Goal: Task Accomplishment & Management: Manage account settings

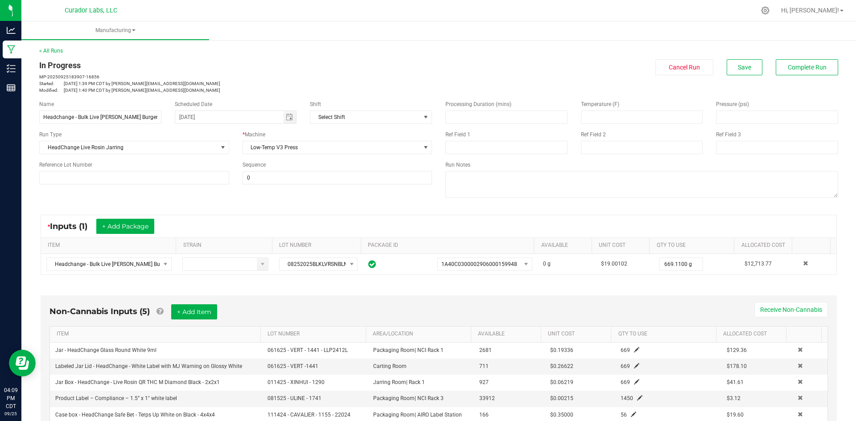
scroll to position [200, 0]
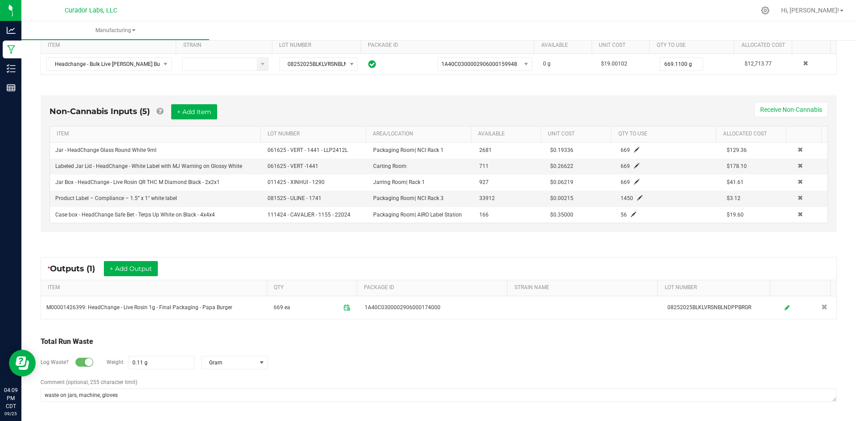
click at [280, 371] on div "Log Waste? Weight 0.11 g Gram" at bounding box center [439, 362] width 796 height 31
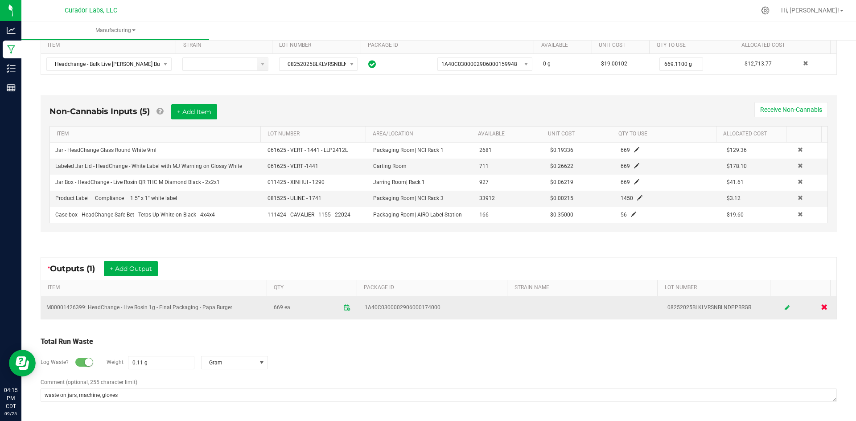
click at [817, 306] on link at bounding box center [824, 307] width 15 height 17
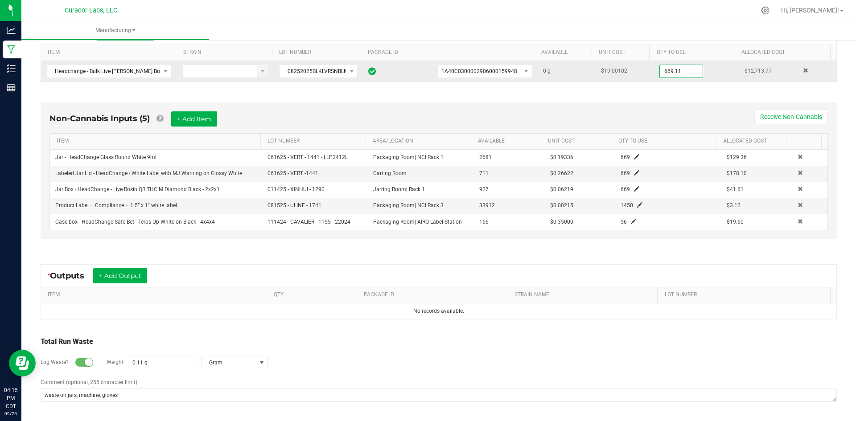
click at [663, 73] on input "669.11" at bounding box center [681, 71] width 43 height 12
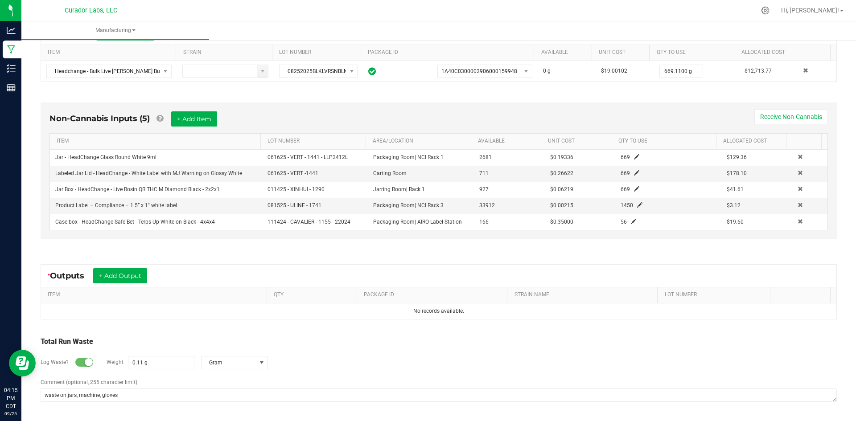
click at [87, 362] on small at bounding box center [89, 363] width 8 height 8
drag, startPoint x: 174, startPoint y: 361, endPoint x: 169, endPoint y: 361, distance: 4.9
click at [170, 361] on kendo-numerictextbox "0.11 g" at bounding box center [161, 362] width 66 height 13
click at [40, 394] on div "Total Run Waste Log Waste? Weight 0.11 g Gram Comment (optional, 255 character …" at bounding box center [439, 370] width 812 height 85
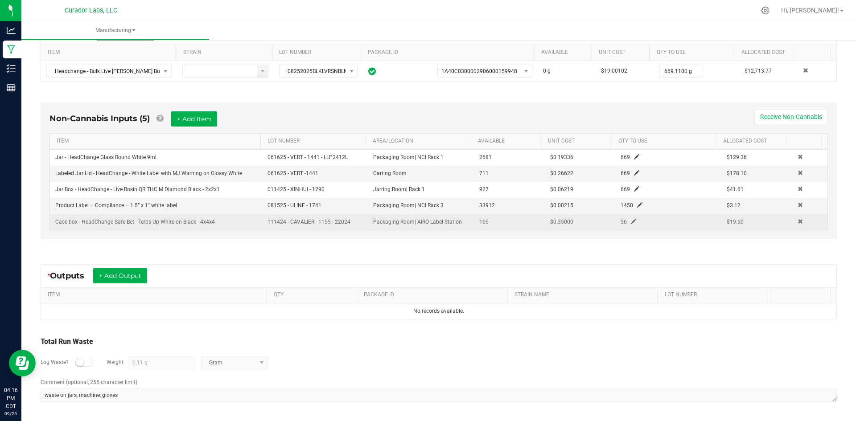
click at [792, 216] on td at bounding box center [809, 222] width 35 height 16
click at [798, 223] on span at bounding box center [800, 221] width 5 height 5
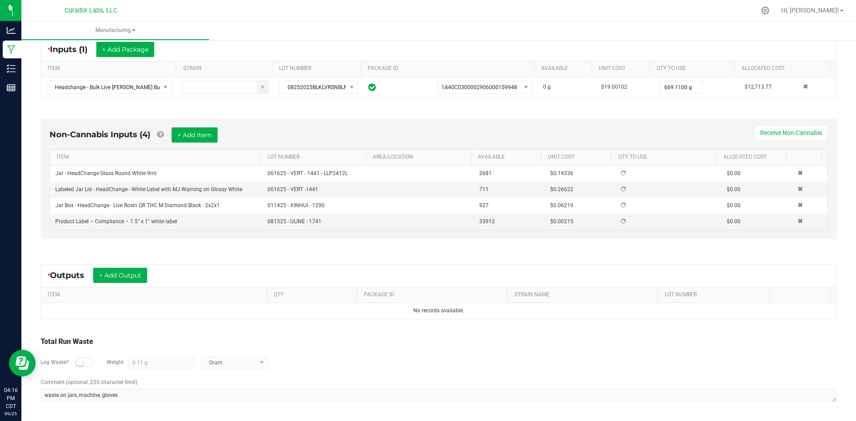
scroll to position [177, 0]
click at [798, 222] on span at bounding box center [800, 220] width 5 height 5
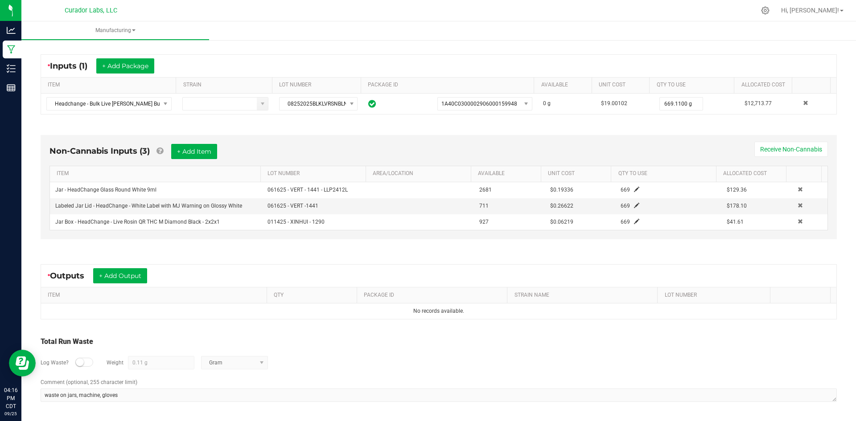
scroll to position [161, 0]
click at [798, 222] on span at bounding box center [800, 221] width 5 height 5
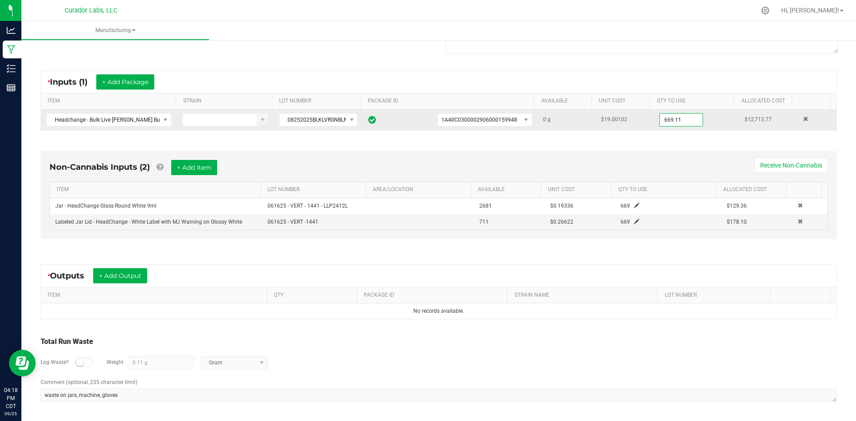
click at [667, 118] on input "669.11" at bounding box center [681, 120] width 43 height 12
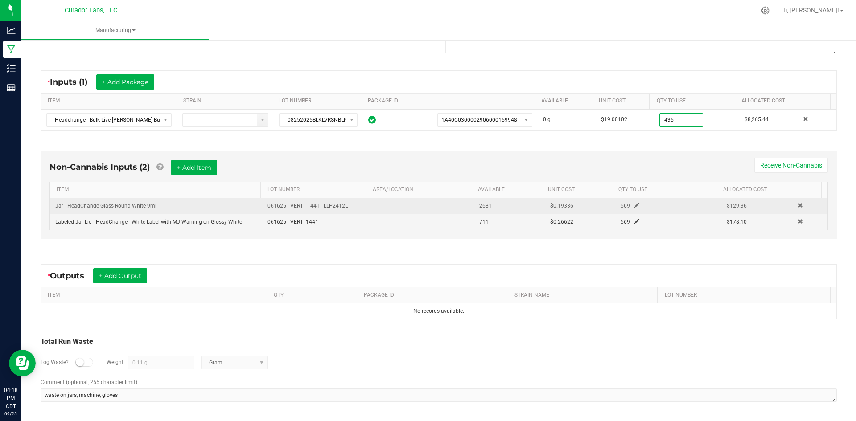
type input "435.0000 g"
click at [626, 206] on div "669" at bounding box center [649, 206] width 70 height 8
click at [634, 206] on span at bounding box center [636, 205] width 5 height 5
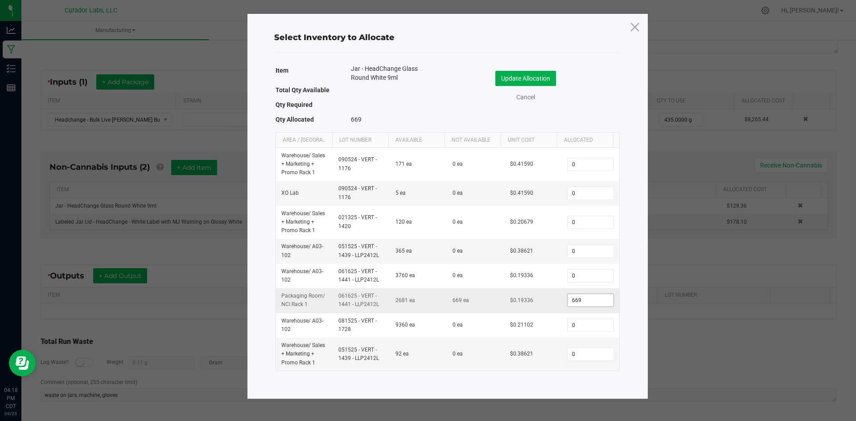
click at [572, 304] on input "669" at bounding box center [590, 300] width 45 height 12
type input "435"
click at [508, 74] on button "Update Allocation" at bounding box center [525, 78] width 61 height 15
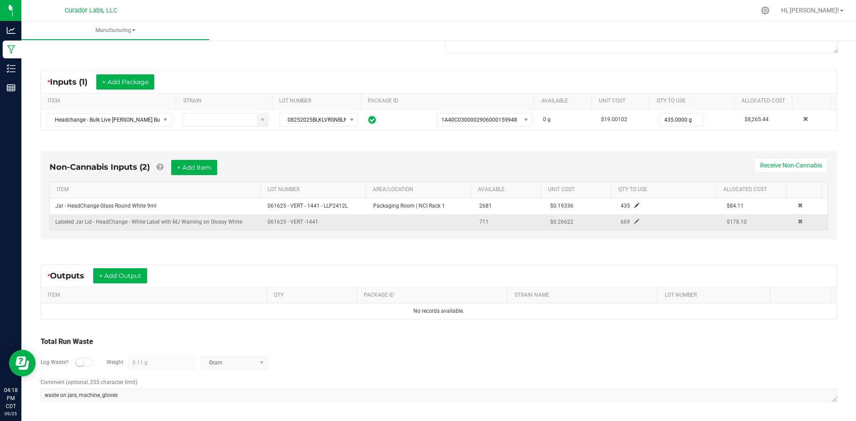
click at [634, 221] on span at bounding box center [636, 221] width 5 height 5
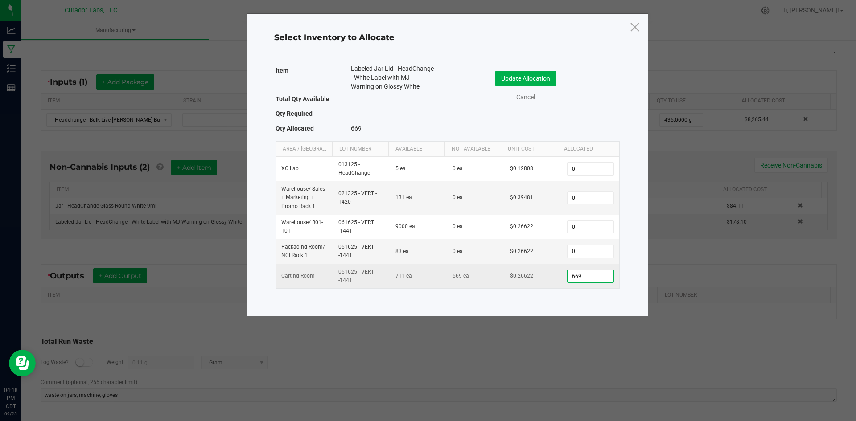
click at [577, 279] on input "669" at bounding box center [590, 276] width 45 height 12
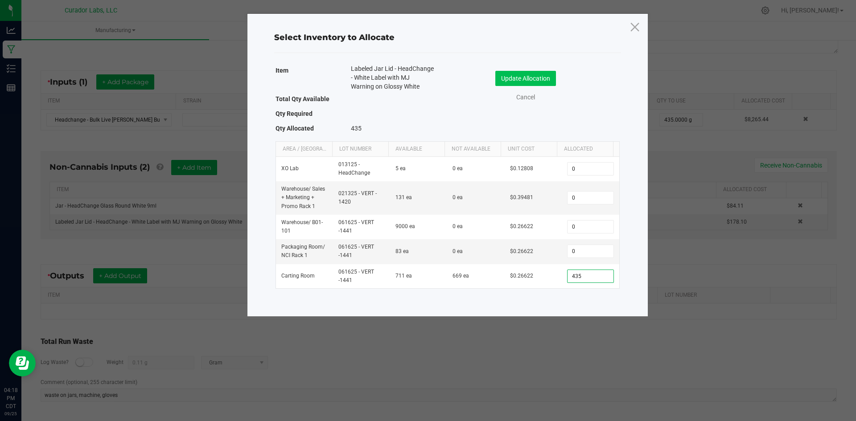
type input "435"
click at [544, 78] on button "Update Allocation" at bounding box center [525, 78] width 61 height 15
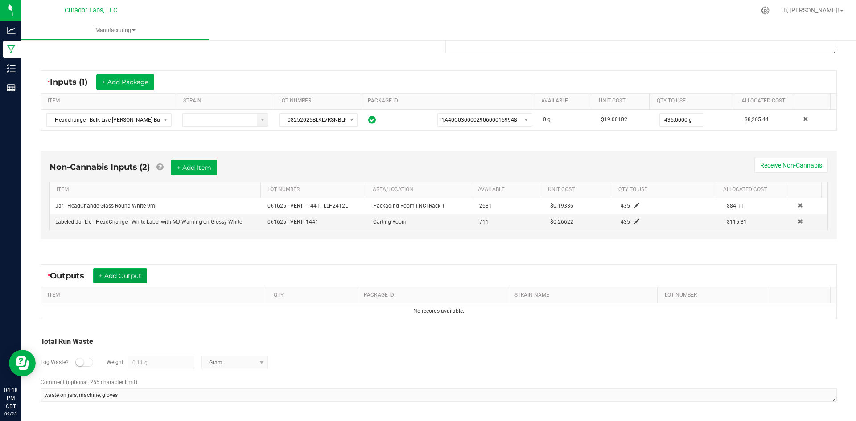
click at [123, 276] on button "+ Add Output" at bounding box center [120, 275] width 54 height 15
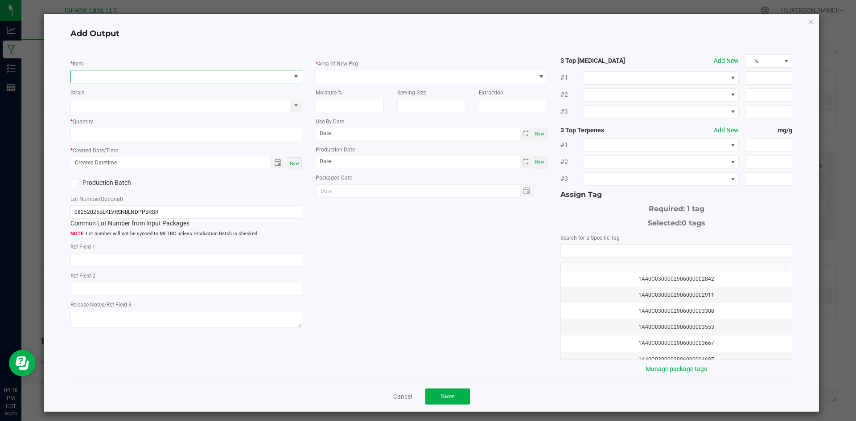
click at [88, 81] on span "NO DATA FOUND" at bounding box center [181, 76] width 220 height 12
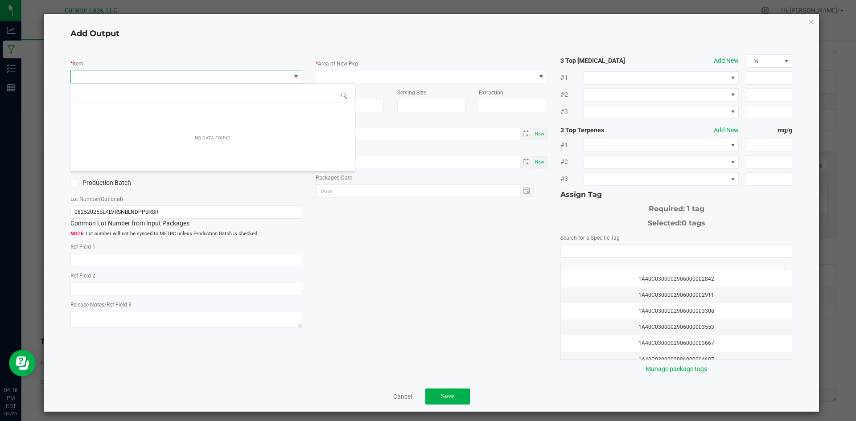
scroll to position [13, 230]
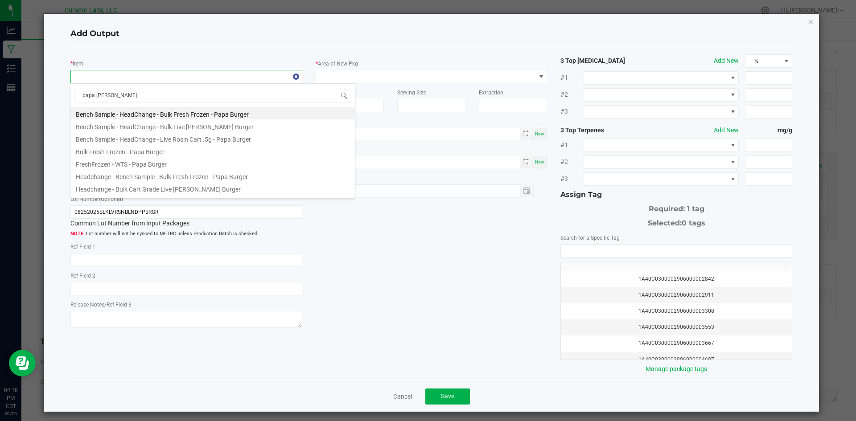
type input "papa burger"
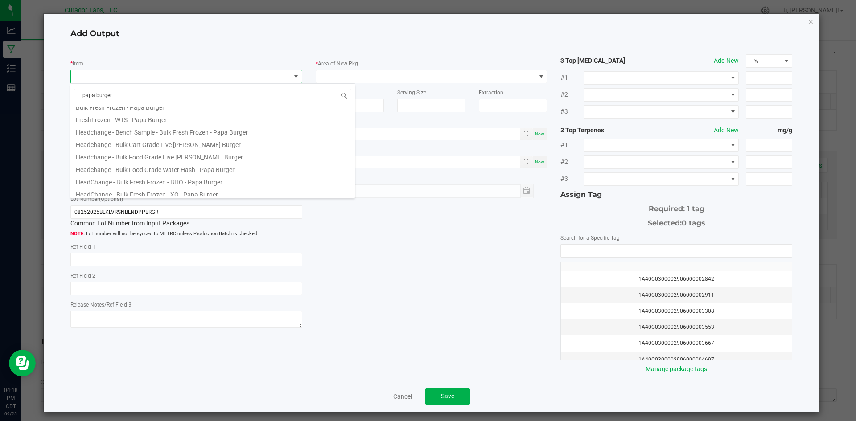
scroll to position [89, 0]
click at [209, 171] on li "HeadChange - Bulk Live Rosin 1g Each - Papa Burger" at bounding box center [212, 174] width 284 height 12
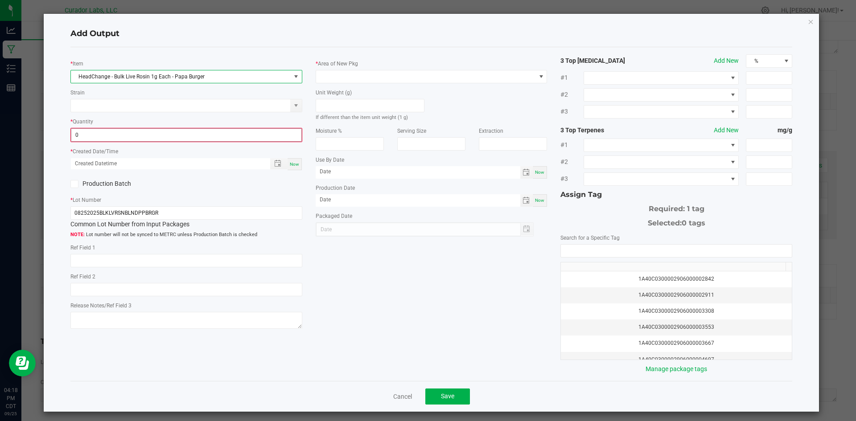
click at [154, 136] on input "0" at bounding box center [186, 135] width 230 height 12
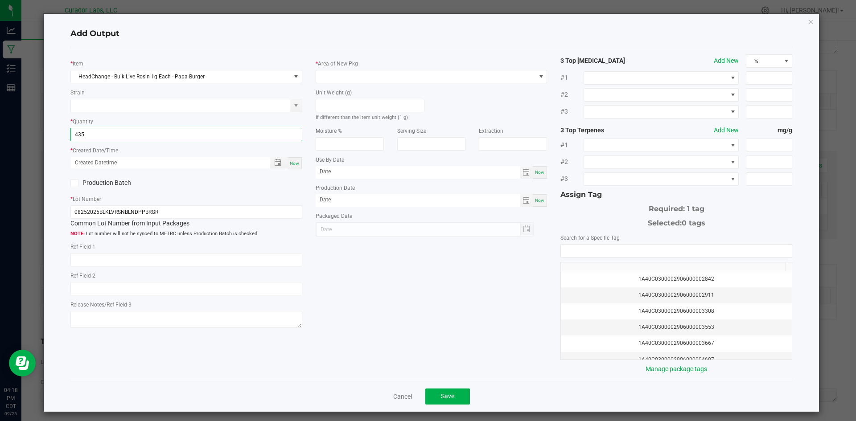
type input "435 ea"
click at [292, 163] on span "Now" at bounding box center [294, 163] width 9 height 5
type input "09/25/2025 4:18 PM"
type input "[DATE]"
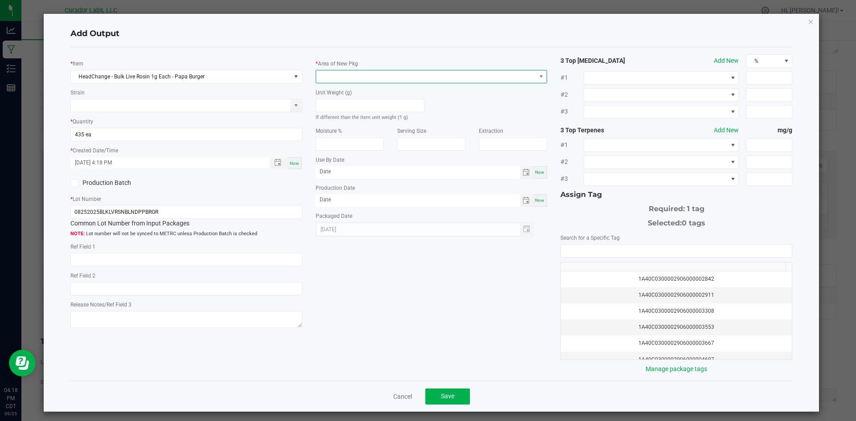
click at [399, 76] on span at bounding box center [426, 76] width 220 height 12
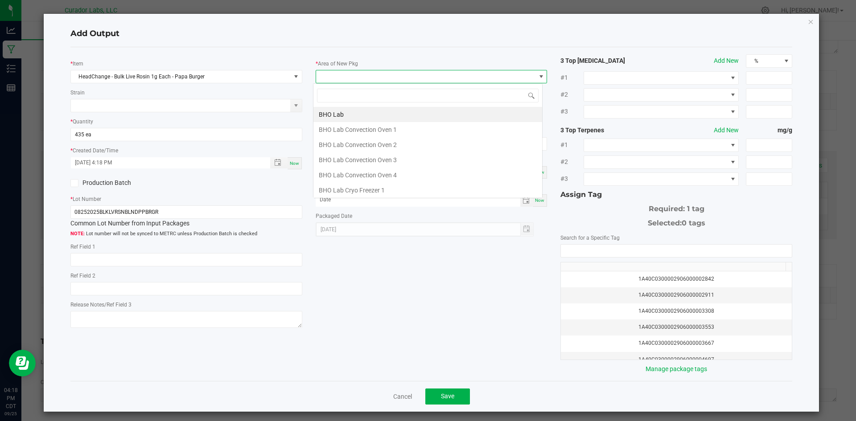
scroll to position [13, 230]
type input "vault"
click at [346, 193] on li "Vault" at bounding box center [427, 190] width 229 height 15
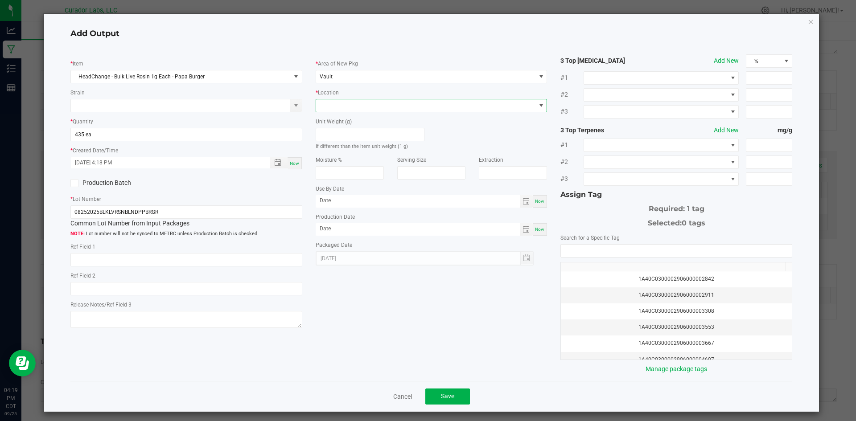
click at [328, 109] on span at bounding box center [426, 105] width 220 height 12
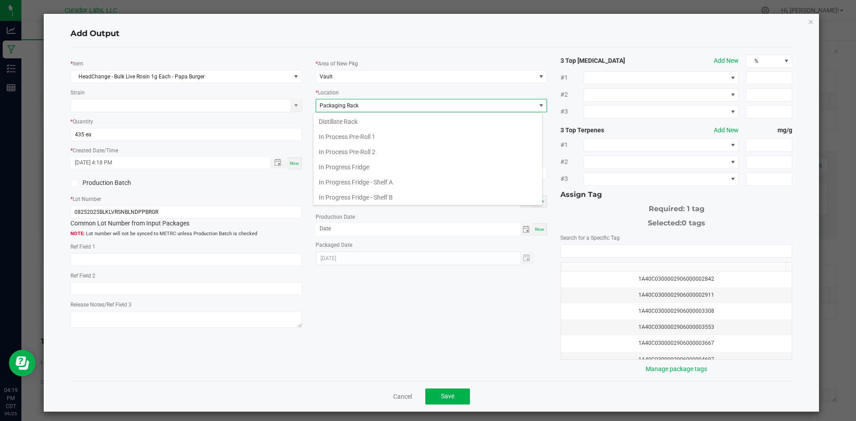
scroll to position [138, 0]
click at [355, 194] on li "Packaging Rack" at bounding box center [427, 195] width 229 height 15
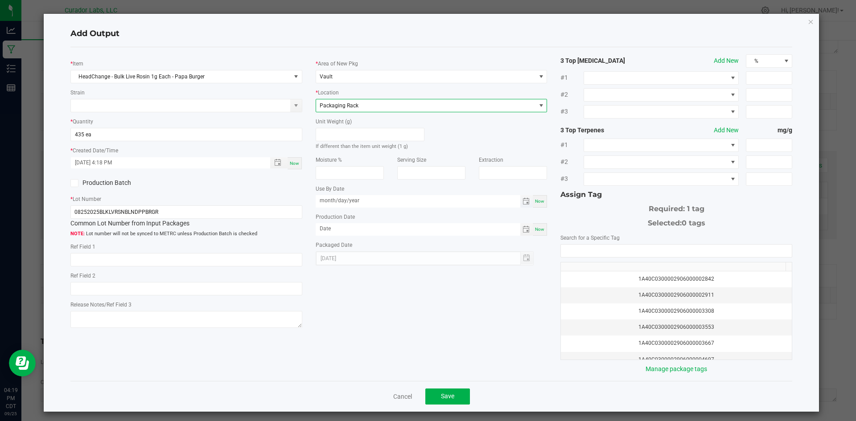
click at [354, 202] on input "month/day/year" at bounding box center [418, 200] width 205 height 11
type input "09/05/2026"
click at [421, 221] on div "Production Date Now" at bounding box center [432, 224] width 232 height 24
click at [444, 233] on input "month/day/year" at bounding box center [418, 228] width 205 height 11
type input "09/05/2025"
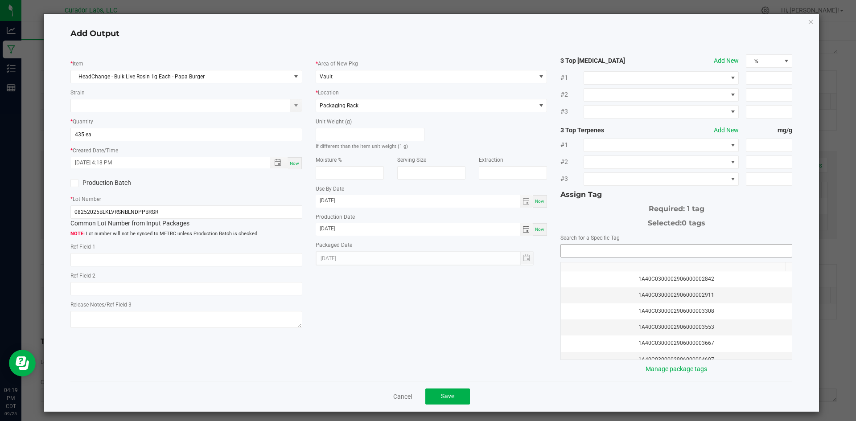
click at [569, 254] on input "NO DATA FOUND" at bounding box center [676, 251] width 231 height 12
click at [587, 268] on li "1A40C0300002906000166990" at bounding box center [671, 267] width 229 height 15
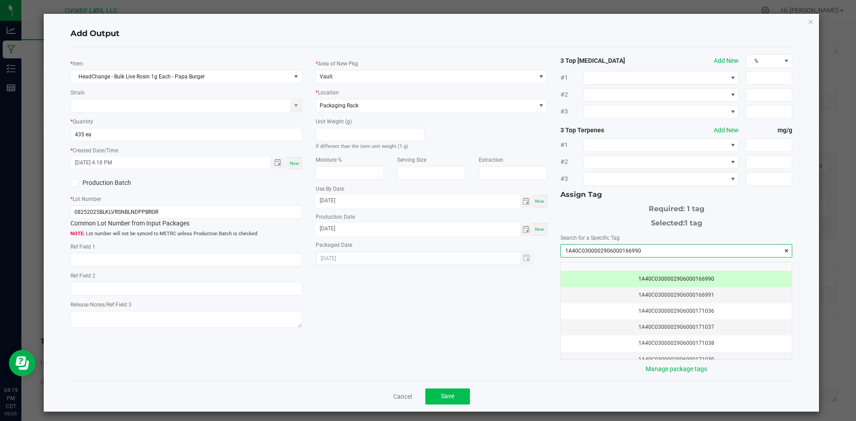
type input "1A40C0300002906000166990"
click at [449, 394] on span "Save" at bounding box center [447, 396] width 13 height 7
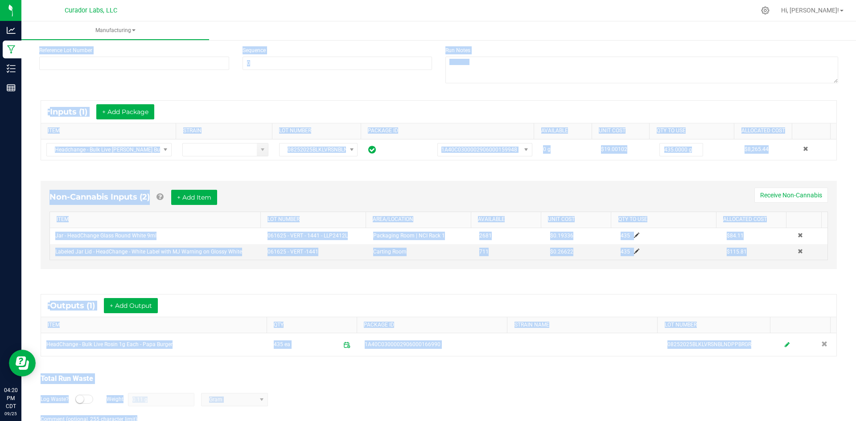
scroll to position [152, 0]
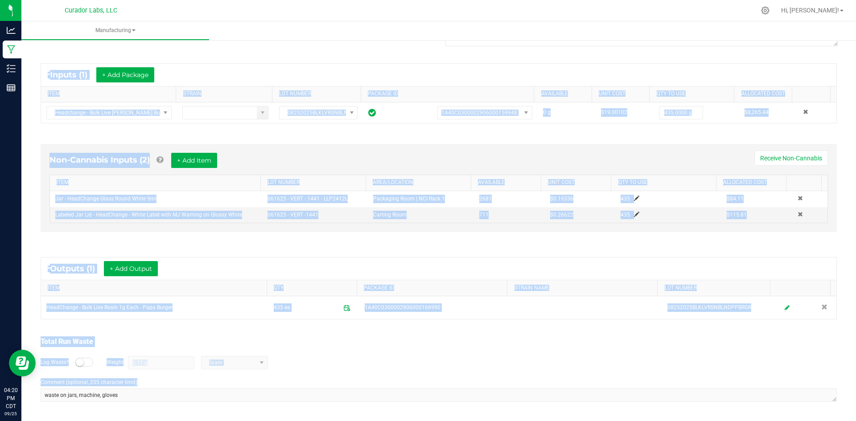
drag, startPoint x: 41, startPoint y: 62, endPoint x: 471, endPoint y: 442, distance: 574.6
click at [471, 421] on html "Analytics Manufacturing Inventory Reports 04:20 PM CDT 09/25/2025 09/25 Curador…" at bounding box center [428, 210] width 856 height 421
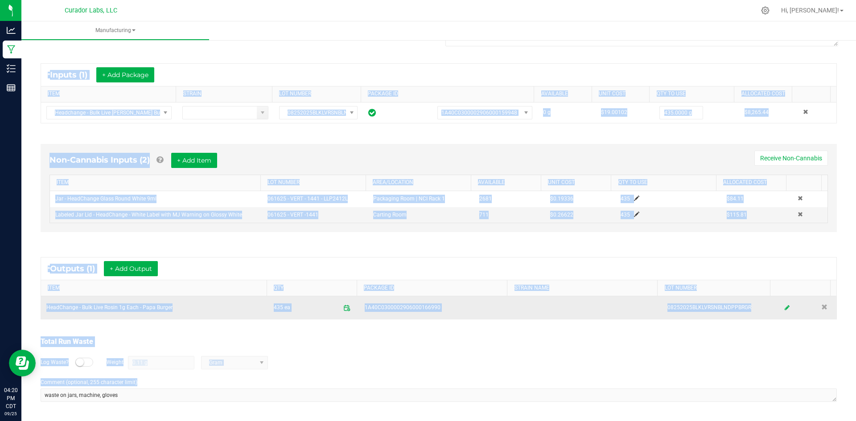
copy manufacturing-process-run "n Progress MP-20250925183907-16856 Started: Sep 25, 2025 1:39 PM CDT by senia@c…"
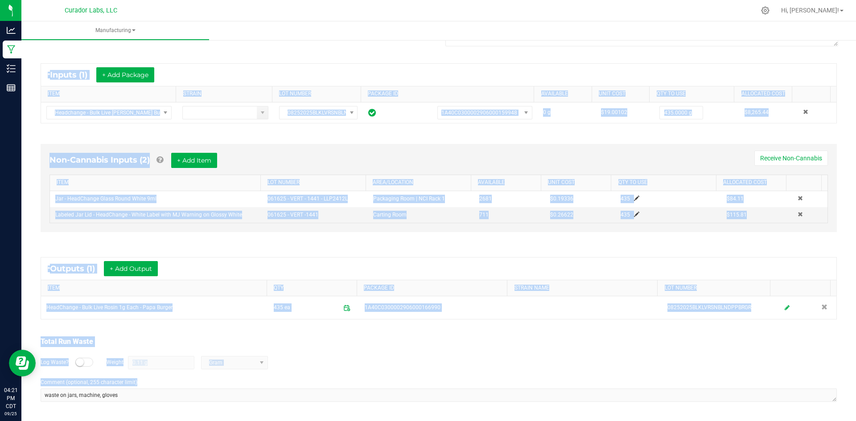
click at [317, 370] on div "Log Waste? Weight 0.11 g Gram" at bounding box center [439, 362] width 796 height 31
click at [187, 331] on div "Total Run Waste Log Waste? Weight 0.11 g Gram Comment (optional, 255 character …" at bounding box center [439, 370] width 812 height 85
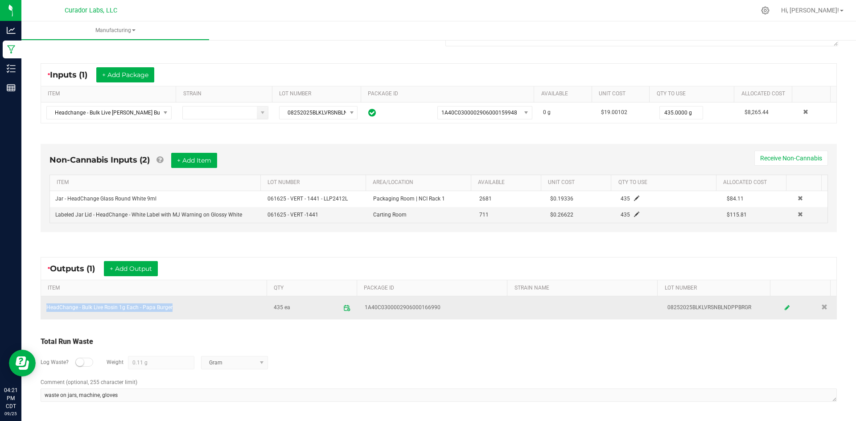
drag, startPoint x: 174, startPoint y: 310, endPoint x: 47, endPoint y: 306, distance: 127.1
click at [47, 306] on td "HeadChange - Bulk Live Rosin 1g Each - Papa Burger" at bounding box center [154, 308] width 227 height 23
copy td "HeadChange - Bulk Live Rosin 1g Each - Papa Burger"
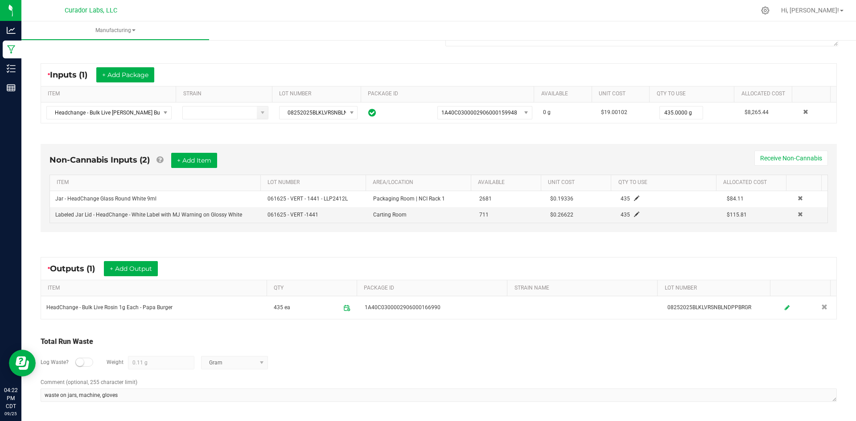
click at [451, 357] on div "Log Waste? Weight 0.11 g Gram" at bounding box center [439, 362] width 796 height 31
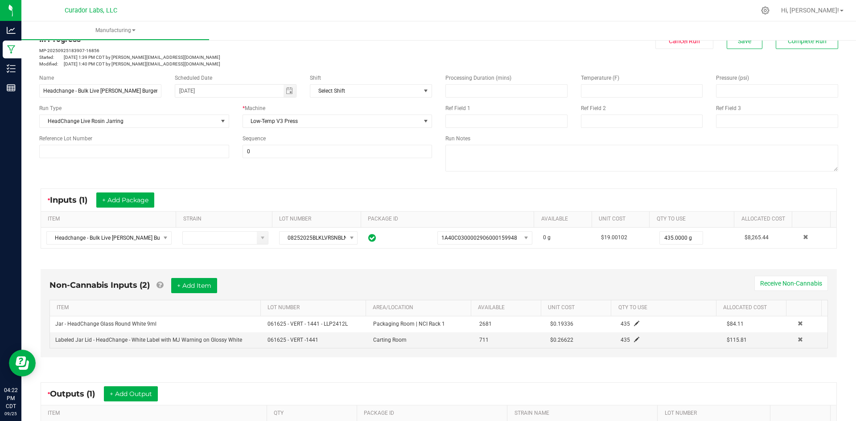
scroll to position [0, 0]
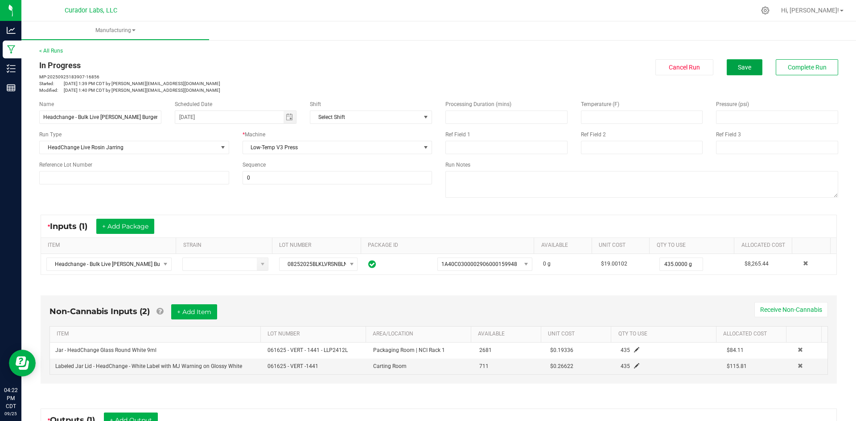
drag, startPoint x: 731, startPoint y: 63, endPoint x: 429, endPoint y: 3, distance: 308.3
click at [710, 61] on div "Cancel Run Save Complete Run" at bounding box center [641, 67] width 393 height 16
click at [727, 64] on button "Save" at bounding box center [745, 67] width 36 height 16
click at [800, 71] on span "Complete Run" at bounding box center [807, 67] width 39 height 7
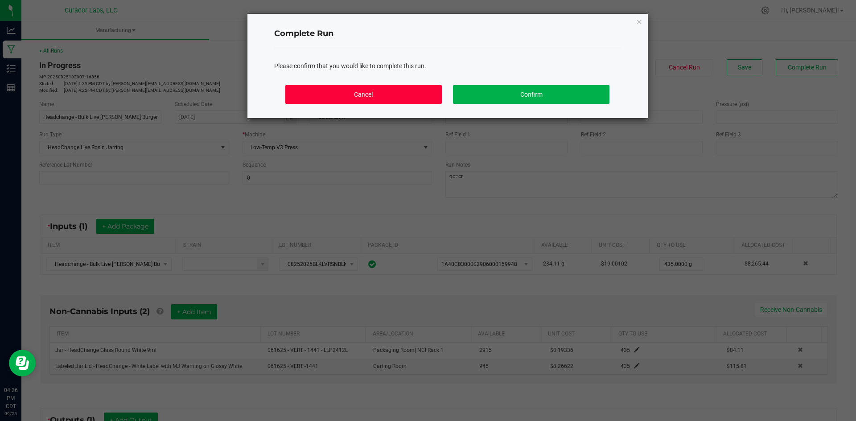
drag, startPoint x: 380, startPoint y: 94, endPoint x: 397, endPoint y: 135, distance: 44.1
click at [380, 95] on button "Cancel" at bounding box center [363, 94] width 156 height 19
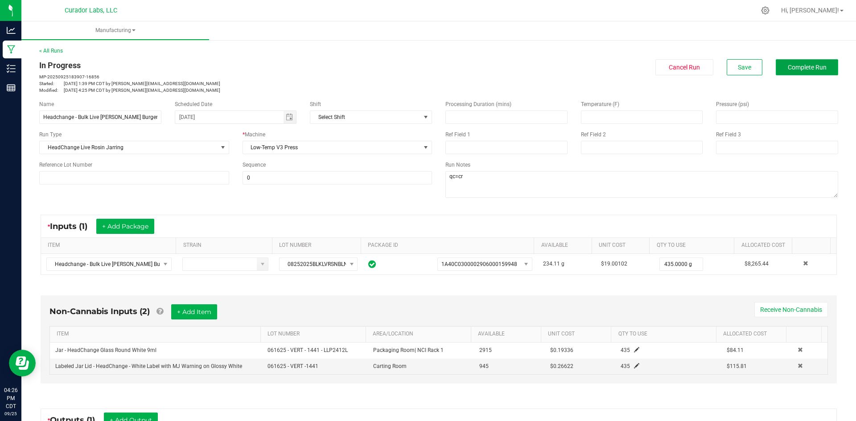
click at [816, 66] on span "Complete Run" at bounding box center [807, 67] width 39 height 7
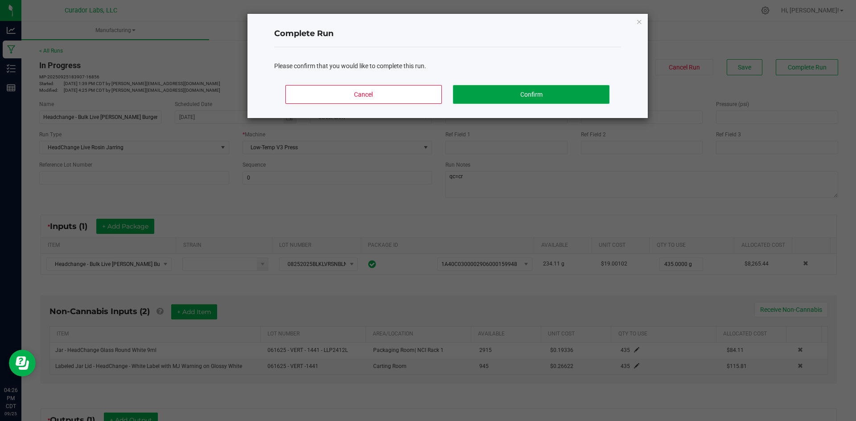
click at [519, 92] on button "Confirm" at bounding box center [531, 94] width 156 height 19
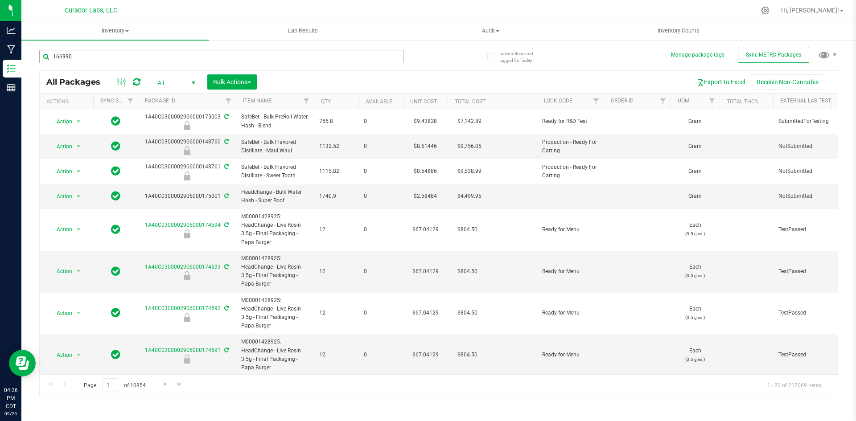
type input "166990"
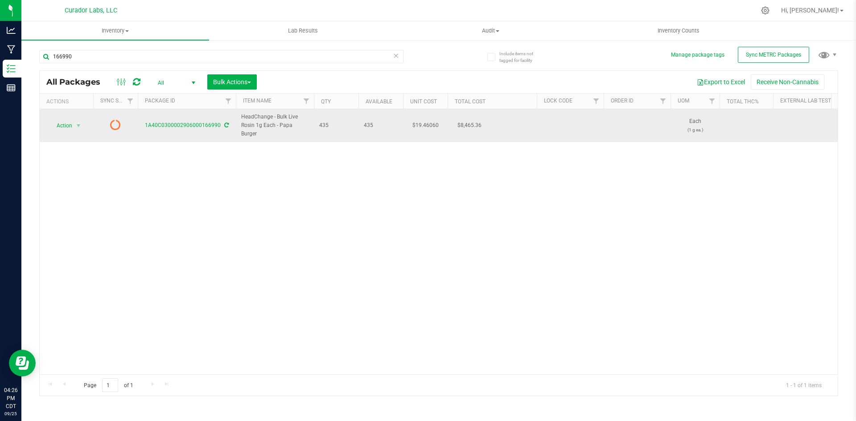
click at [223, 126] on td "1A40C0300002906000166990" at bounding box center [187, 125] width 98 height 33
click at [225, 123] on icon at bounding box center [226, 125] width 4 height 5
click at [65, 125] on span "Action" at bounding box center [61, 126] width 24 height 12
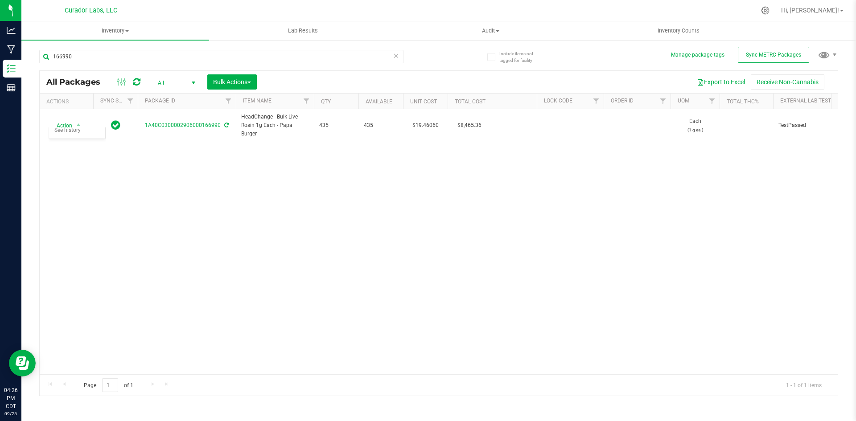
click at [293, 206] on div "Action Action Adjust qty Create package Edit attributes Global inventory Locate…" at bounding box center [439, 241] width 798 height 265
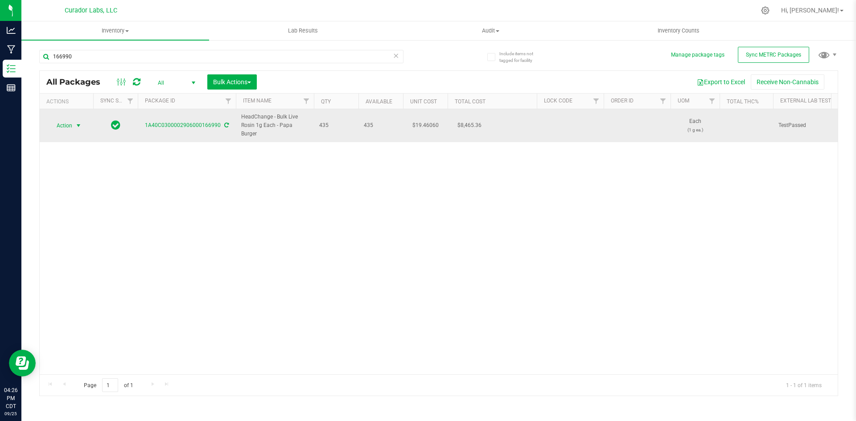
click at [65, 121] on span "Action" at bounding box center [61, 126] width 24 height 12
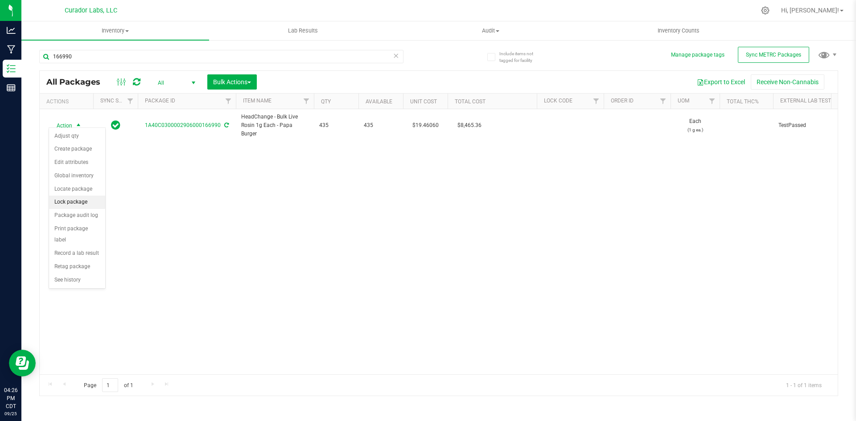
click at [58, 199] on li "Lock package" at bounding box center [77, 202] width 56 height 13
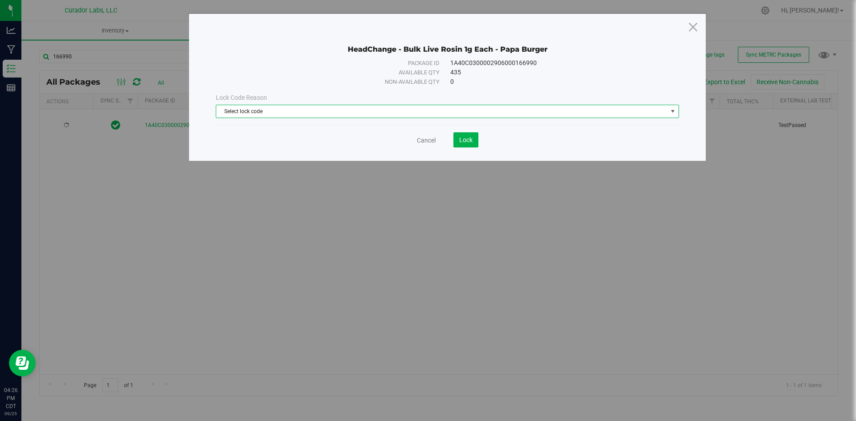
click at [289, 109] on span "Select lock code" at bounding box center [441, 111] width 451 height 12
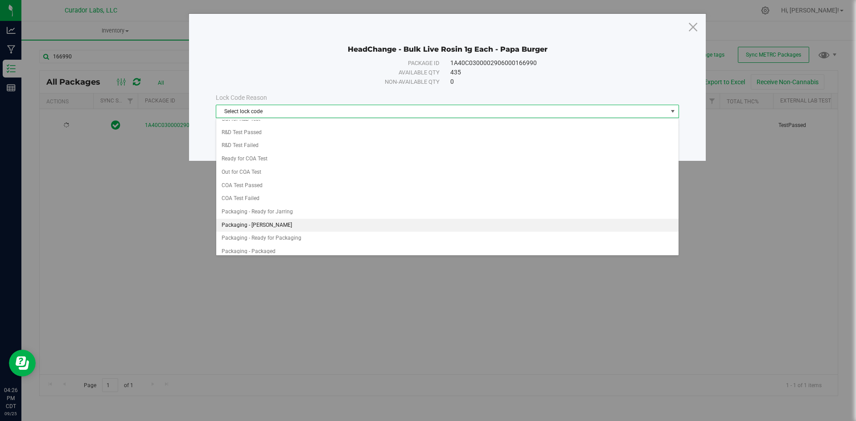
scroll to position [357, 0]
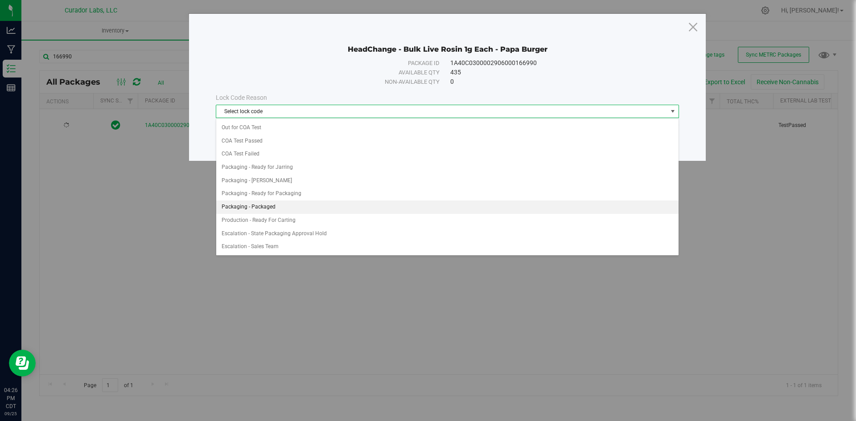
click at [275, 208] on li "Packaging - Packaged" at bounding box center [447, 207] width 462 height 13
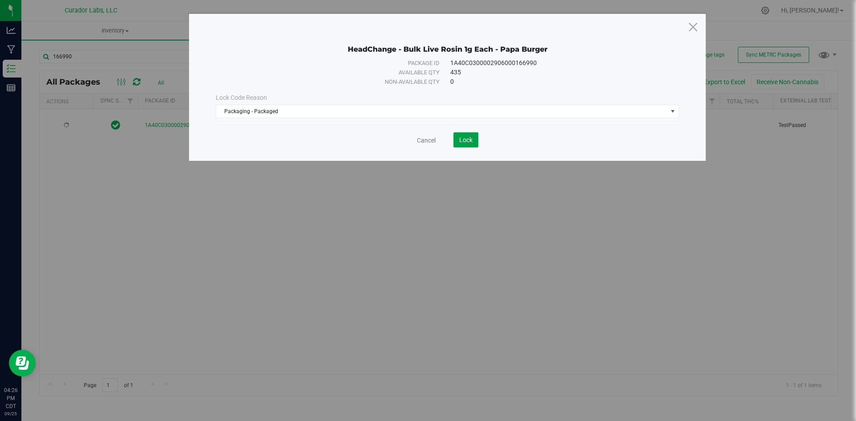
click at [465, 140] on span "Lock" at bounding box center [465, 139] width 13 height 7
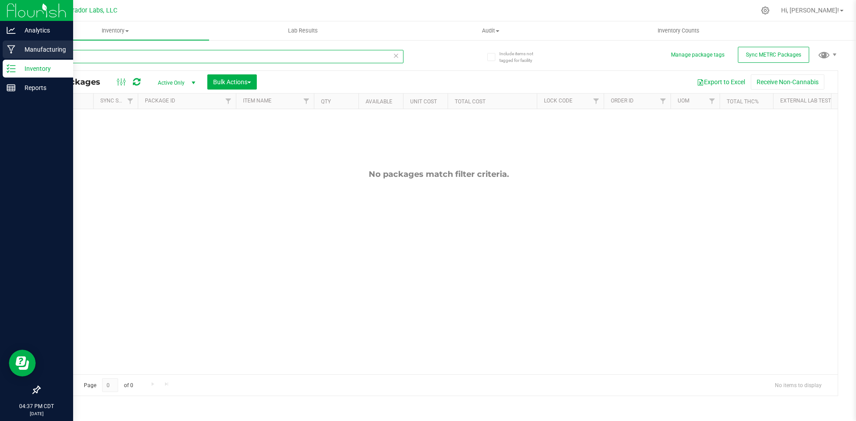
drag, startPoint x: 125, startPoint y: 54, endPoint x: 11, endPoint y: 44, distance: 114.6
click at [11, 44] on div "Analytics Manufacturing Inventory Reports 04:37 PM CDT [DATE] 09/25 Curador Lab…" at bounding box center [428, 210] width 856 height 421
type input "diesel weasel"
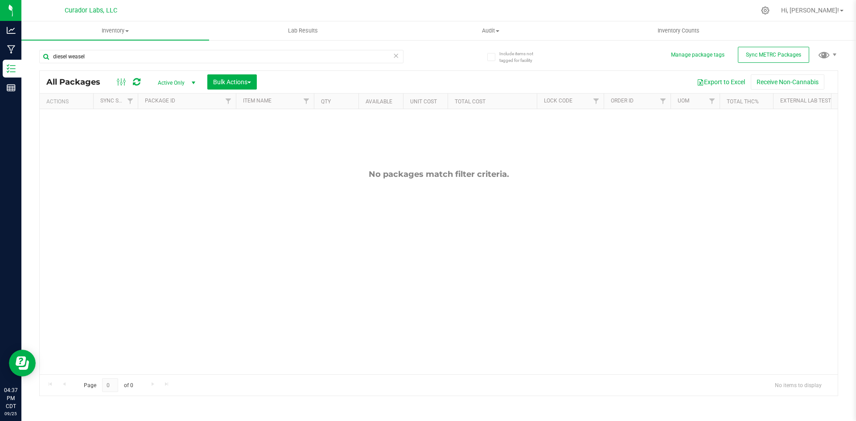
click at [138, 83] on icon at bounding box center [137, 82] width 8 height 9
click at [178, 85] on span "Active Only" at bounding box center [174, 83] width 49 height 12
click at [167, 121] on li "Locked" at bounding box center [174, 123] width 48 height 13
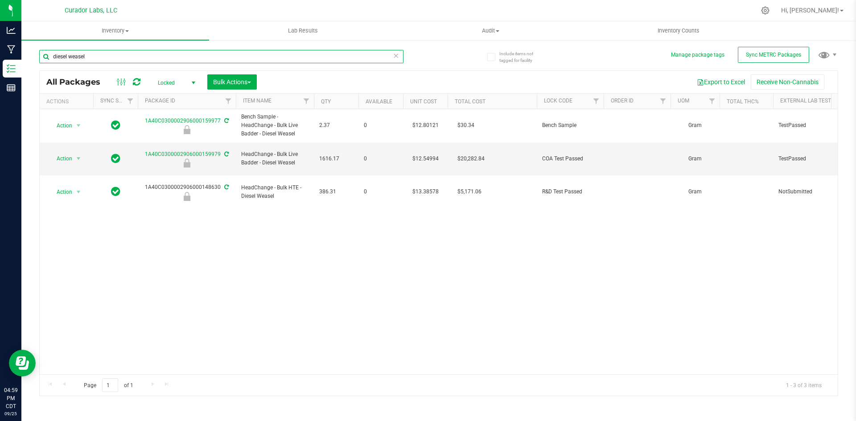
drag, startPoint x: 88, startPoint y: 58, endPoint x: 21, endPoint y: 58, distance: 66.9
click at [22, 58] on div "Include items not tagged for facility Manage package tags Sync METRC Packages d…" at bounding box center [438, 175] width 835 height 272
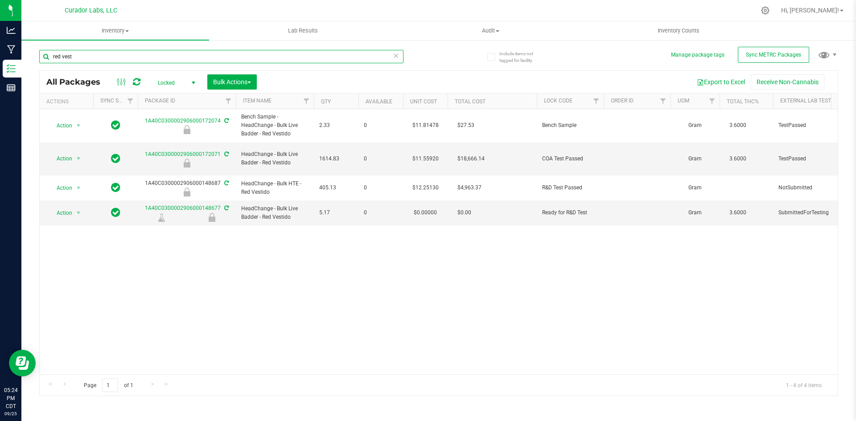
drag, startPoint x: 66, startPoint y: 57, endPoint x: 26, endPoint y: 62, distance: 40.0
click at [27, 63] on div "Include items not tagged for facility Manage package tags Sync METRC Packages r…" at bounding box center [438, 175] width 835 height 272
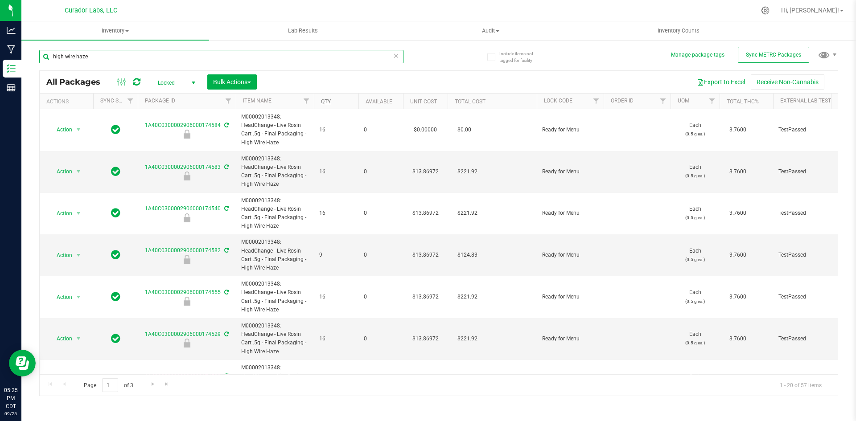
type input "high wire haze"
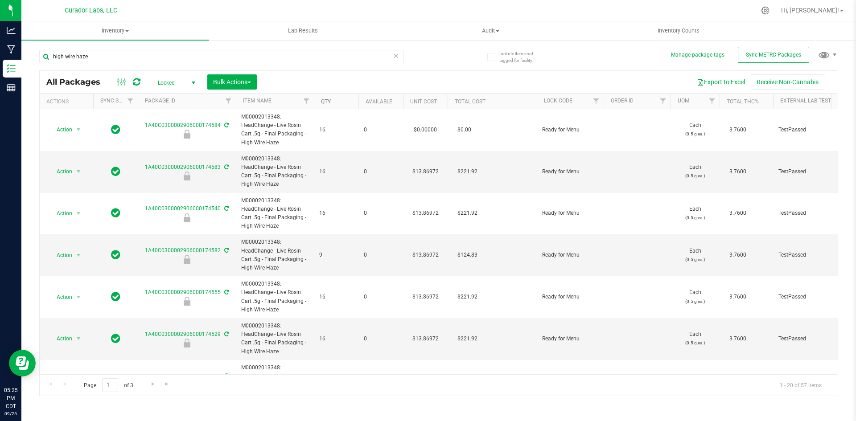
click at [326, 104] on link "Qty" at bounding box center [326, 102] width 10 height 6
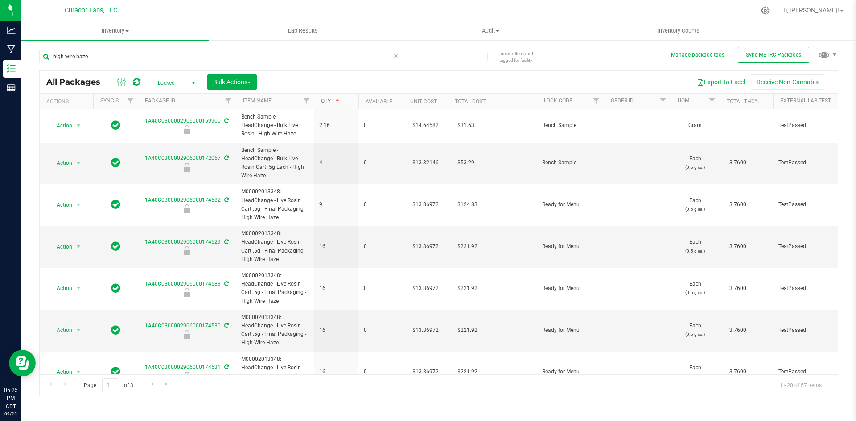
click at [326, 104] on link "Qty" at bounding box center [331, 101] width 20 height 6
